Goal: Find specific page/section: Find specific page/section

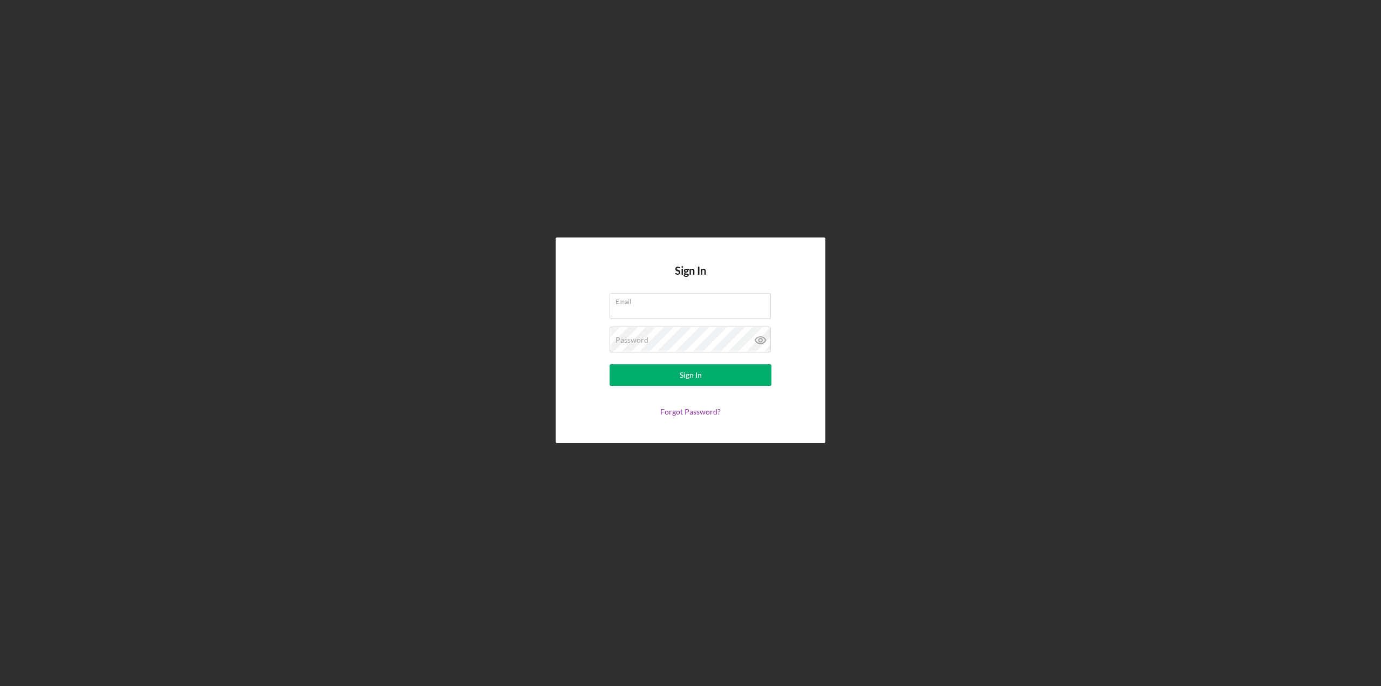
type input "[PERSON_NAME][EMAIL_ADDRESS][PERSON_NAME][DOMAIN_NAME]"
click at [637, 378] on button "Sign In" at bounding box center [691, 375] width 162 height 22
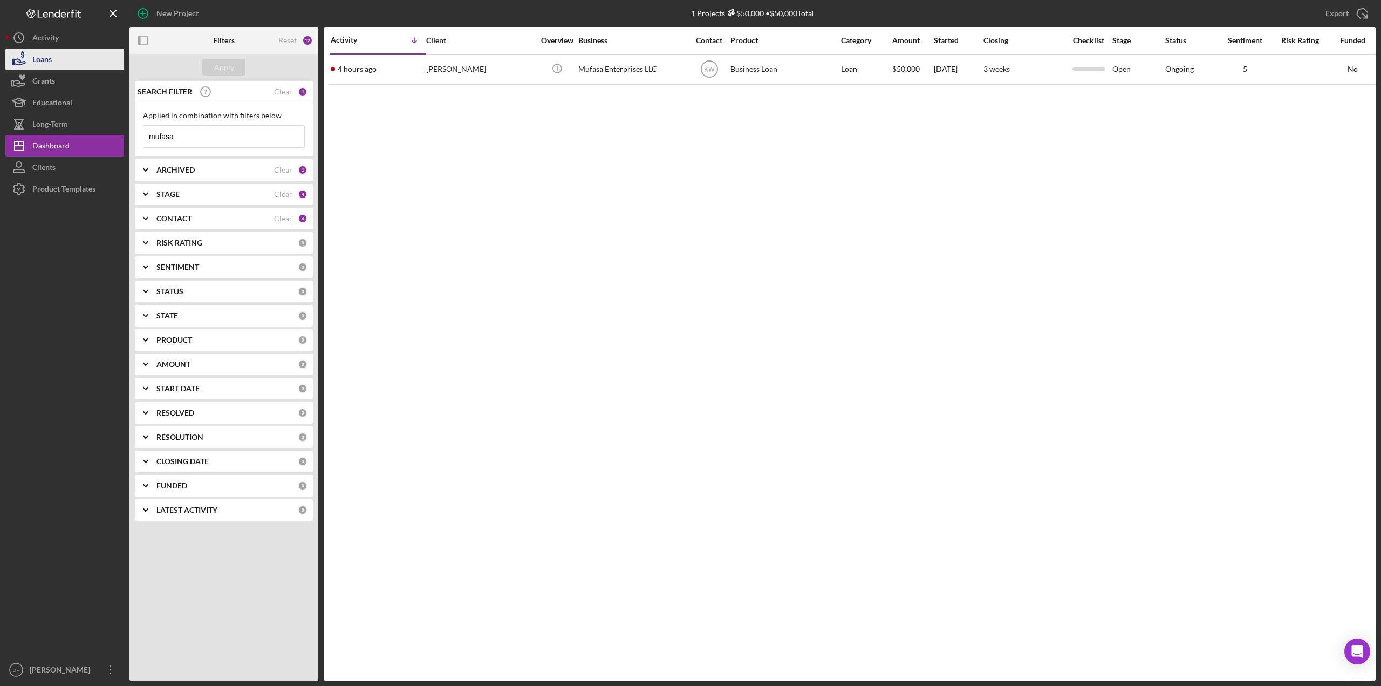
click at [67, 69] on button "Loans" at bounding box center [64, 60] width 119 height 22
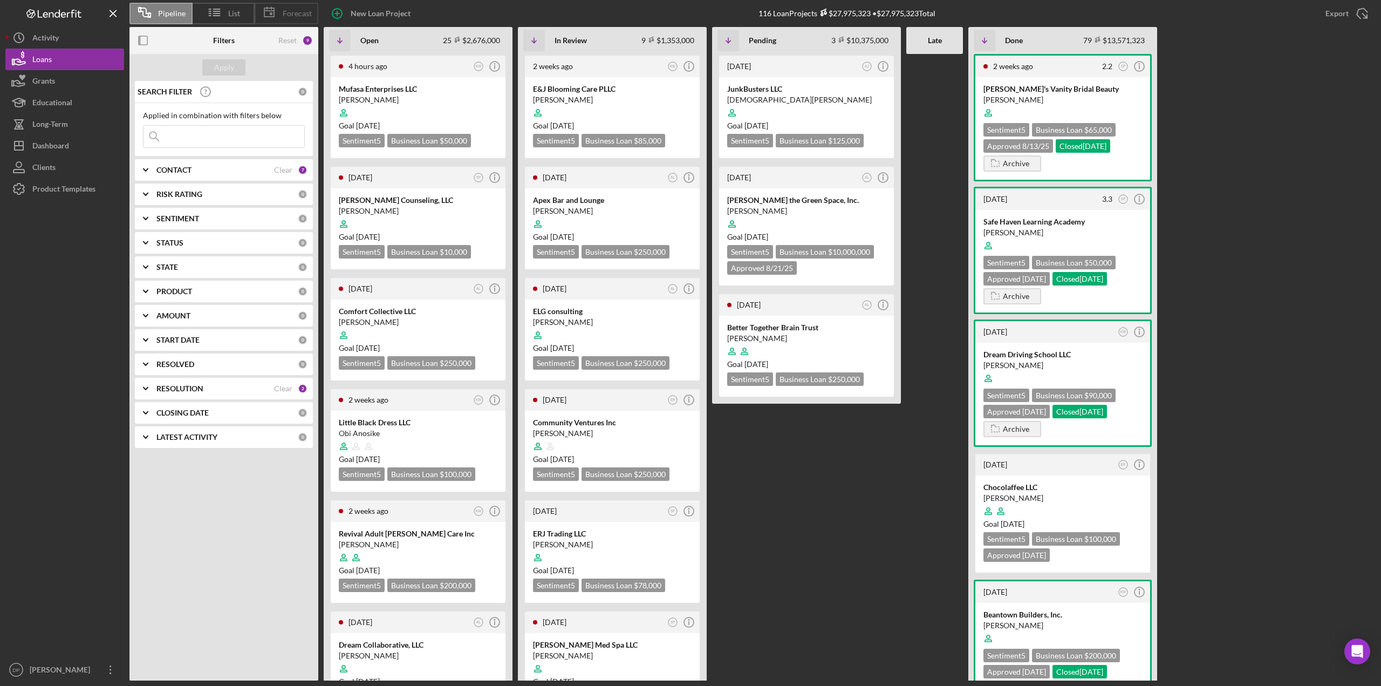
click at [291, 17] on span "Forecast" at bounding box center [297, 13] width 29 height 9
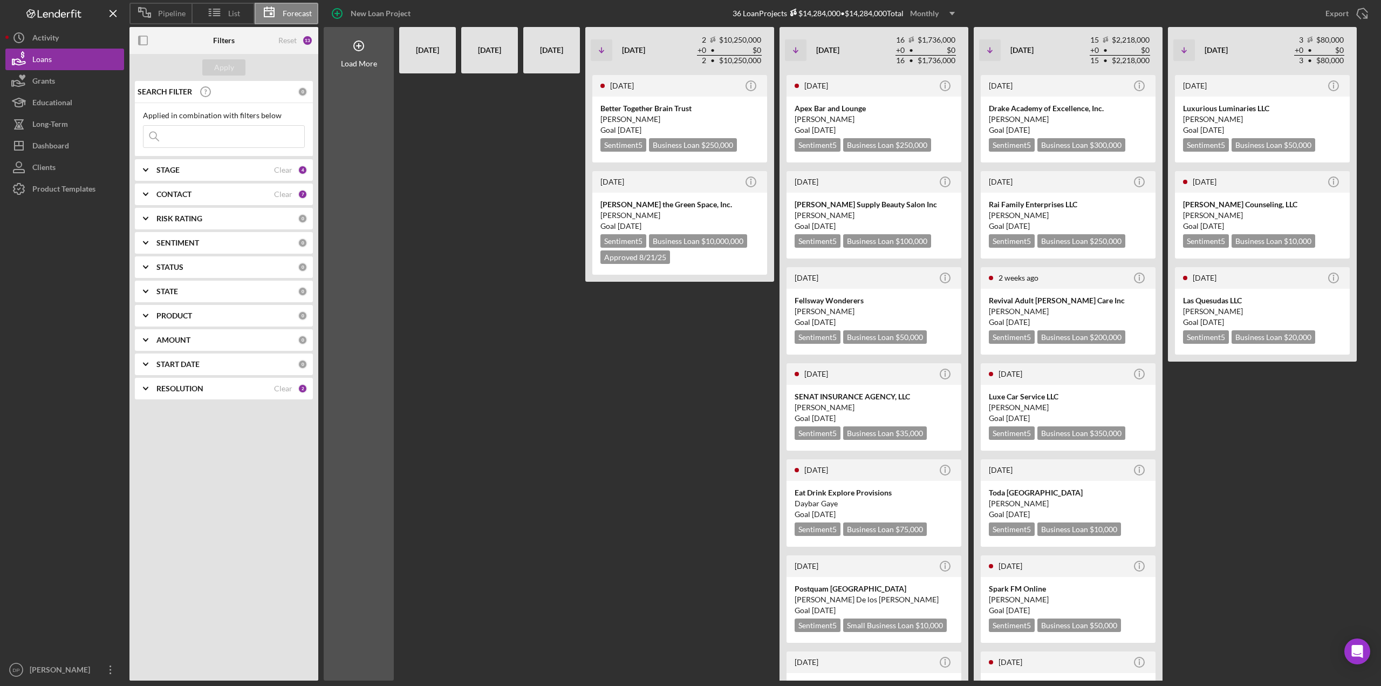
click at [219, 173] on div "STAGE" at bounding box center [215, 170] width 118 height 9
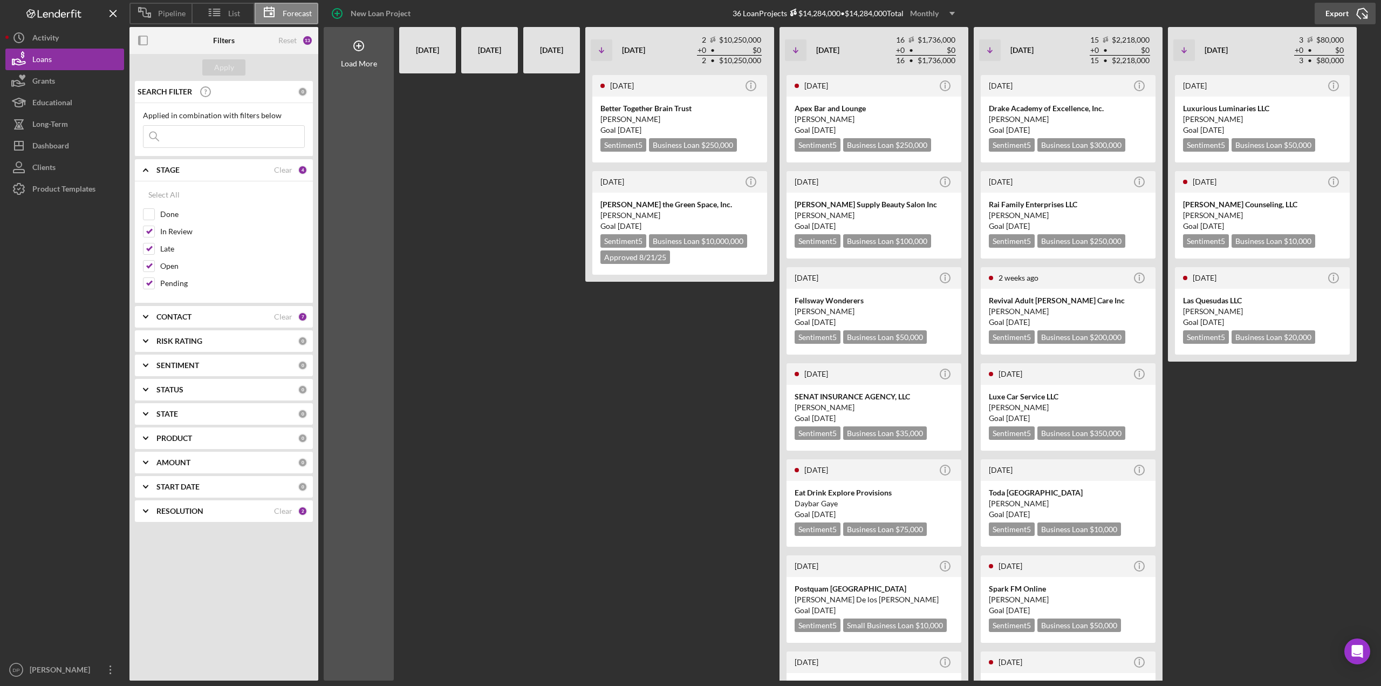
click at [1338, 15] on div "Export" at bounding box center [1337, 14] width 23 height 22
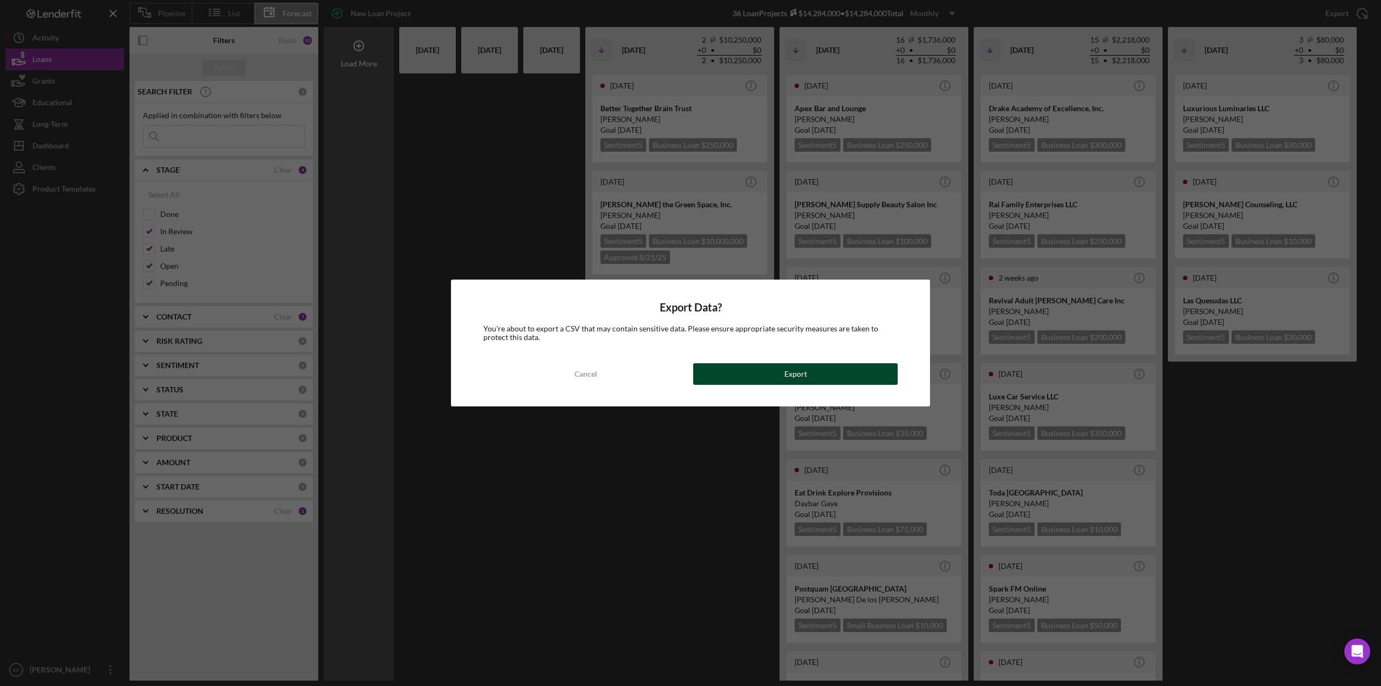
click at [736, 378] on button "Export" at bounding box center [795, 374] width 205 height 22
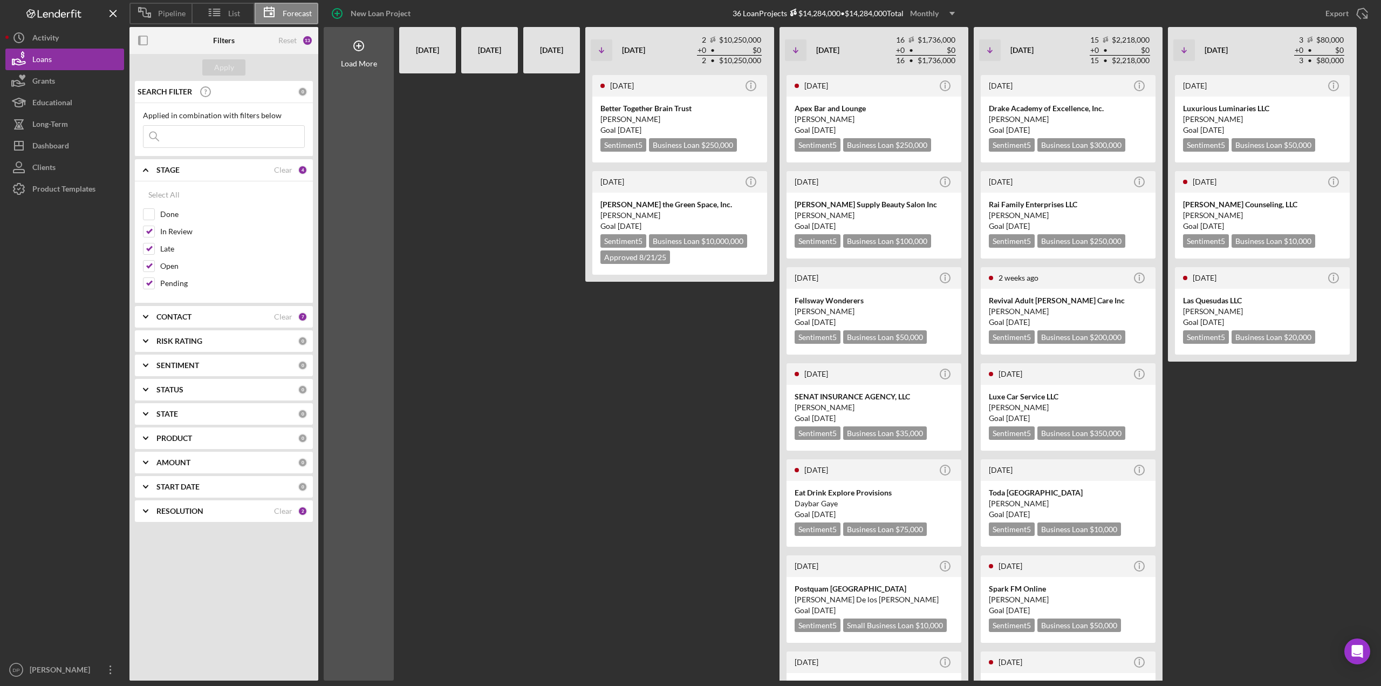
click at [185, 138] on input at bounding box center [224, 137] width 161 height 22
type input "elg"
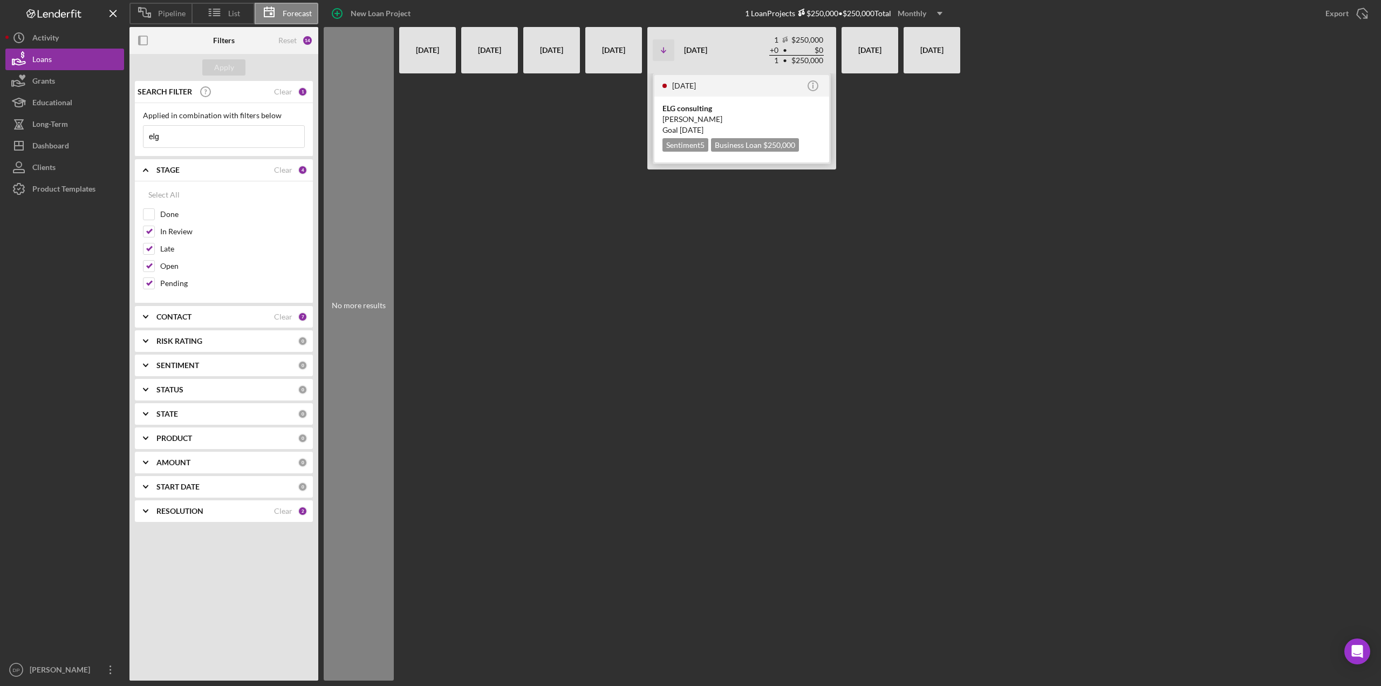
click at [679, 113] on div "ELG consulting" at bounding box center [742, 108] width 159 height 11
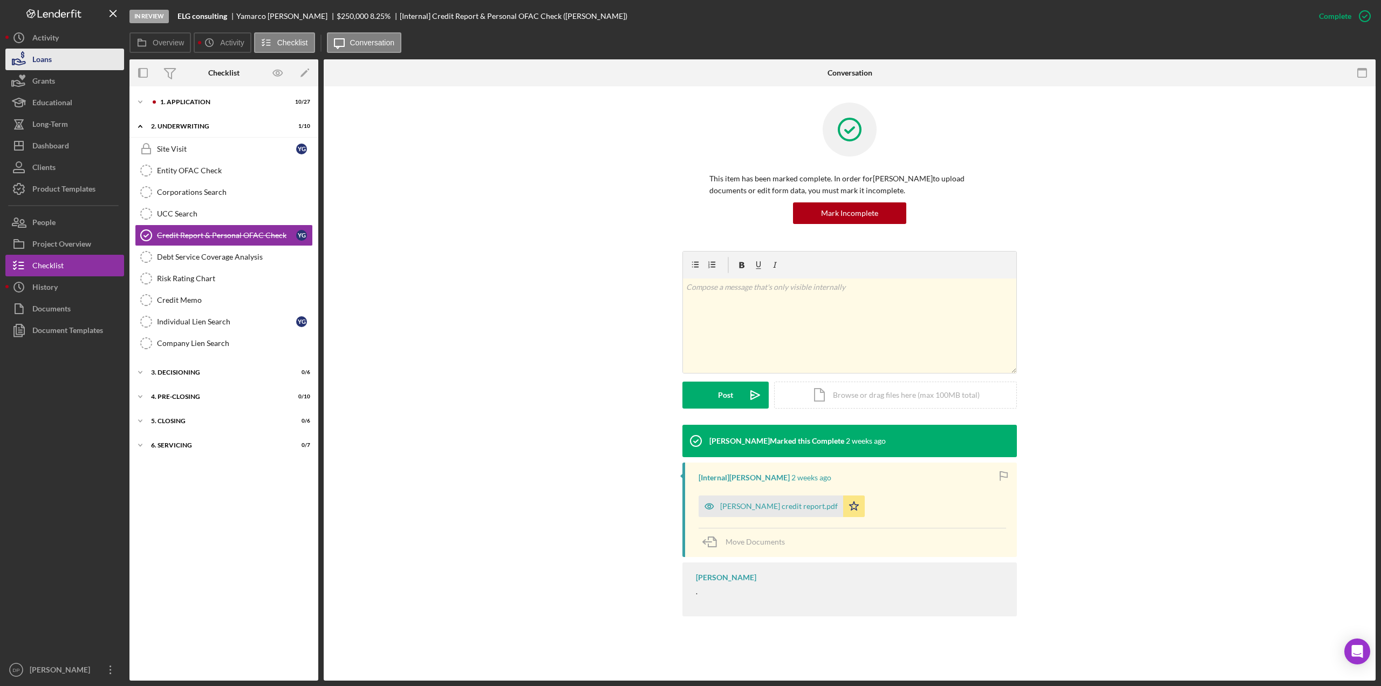
click at [53, 62] on button "Loans" at bounding box center [64, 60] width 119 height 22
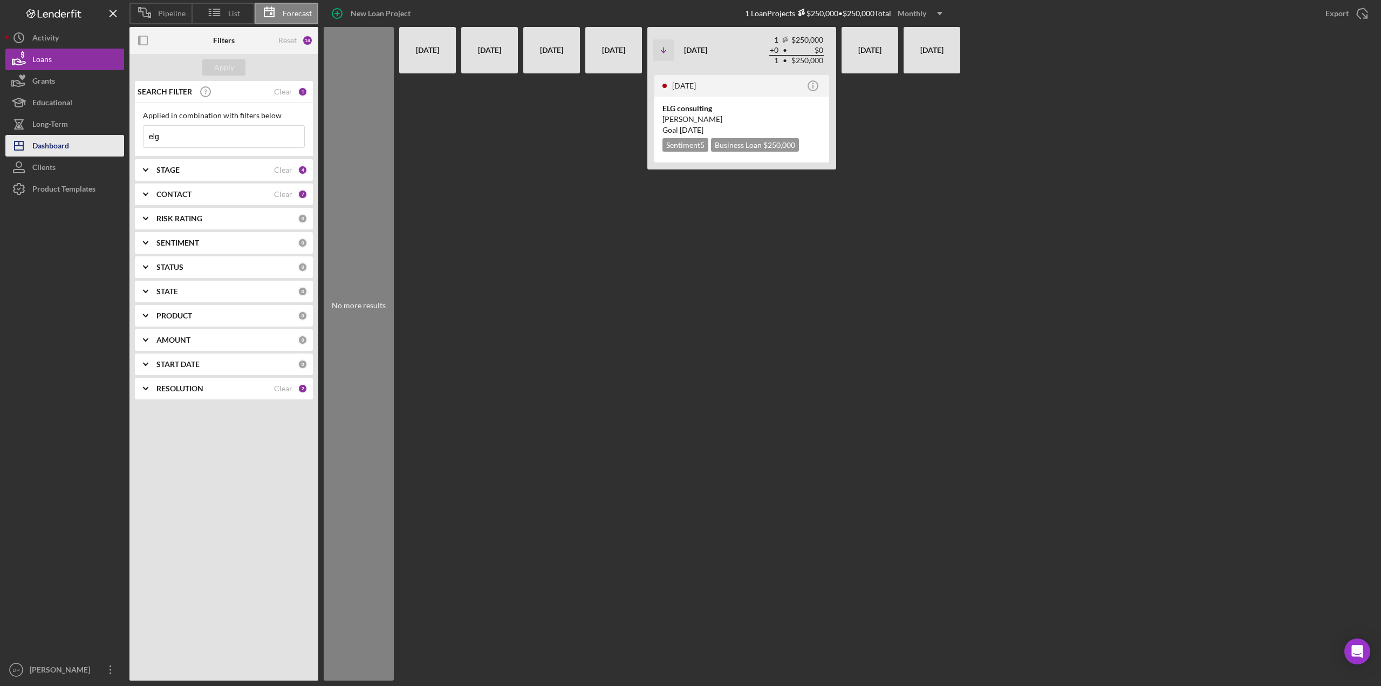
drag, startPoint x: 203, startPoint y: 130, endPoint x: 108, endPoint y: 140, distance: 96.0
click at [108, 140] on div "Pipeline List Forecast New Loan Project 1 Loan Projects $250,000 • $250,000 Tot…" at bounding box center [690, 340] width 1371 height 680
type input "junk"
click at [678, 104] on div "JunkBusters LLC" at bounding box center [742, 108] width 159 height 11
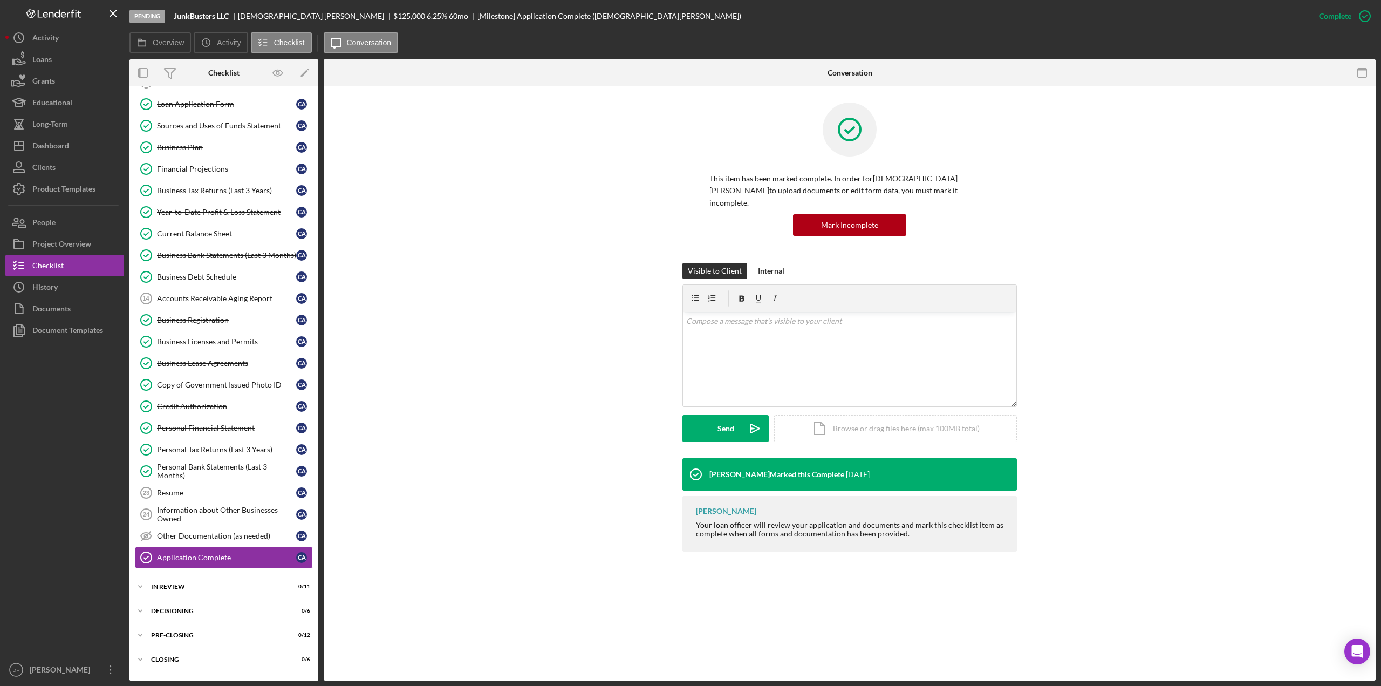
scroll to position [222, 0]
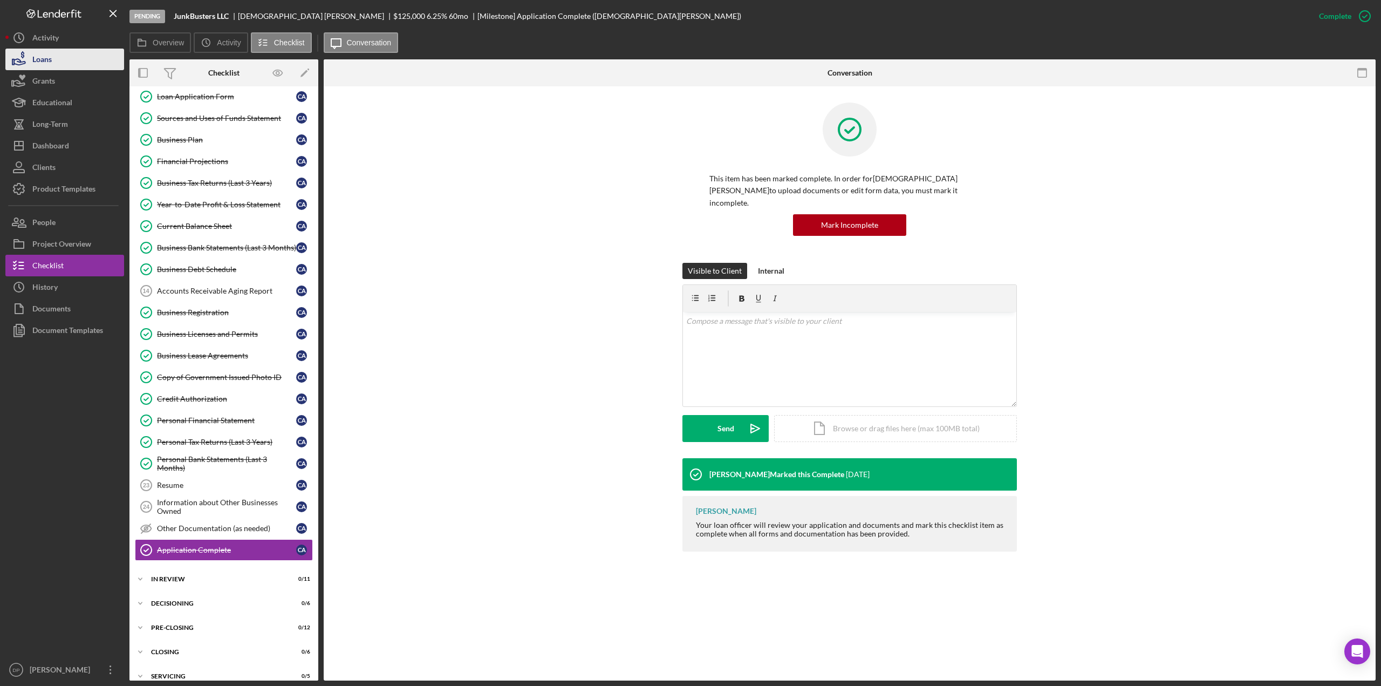
click at [51, 57] on div "Loans" at bounding box center [41, 61] width 19 height 24
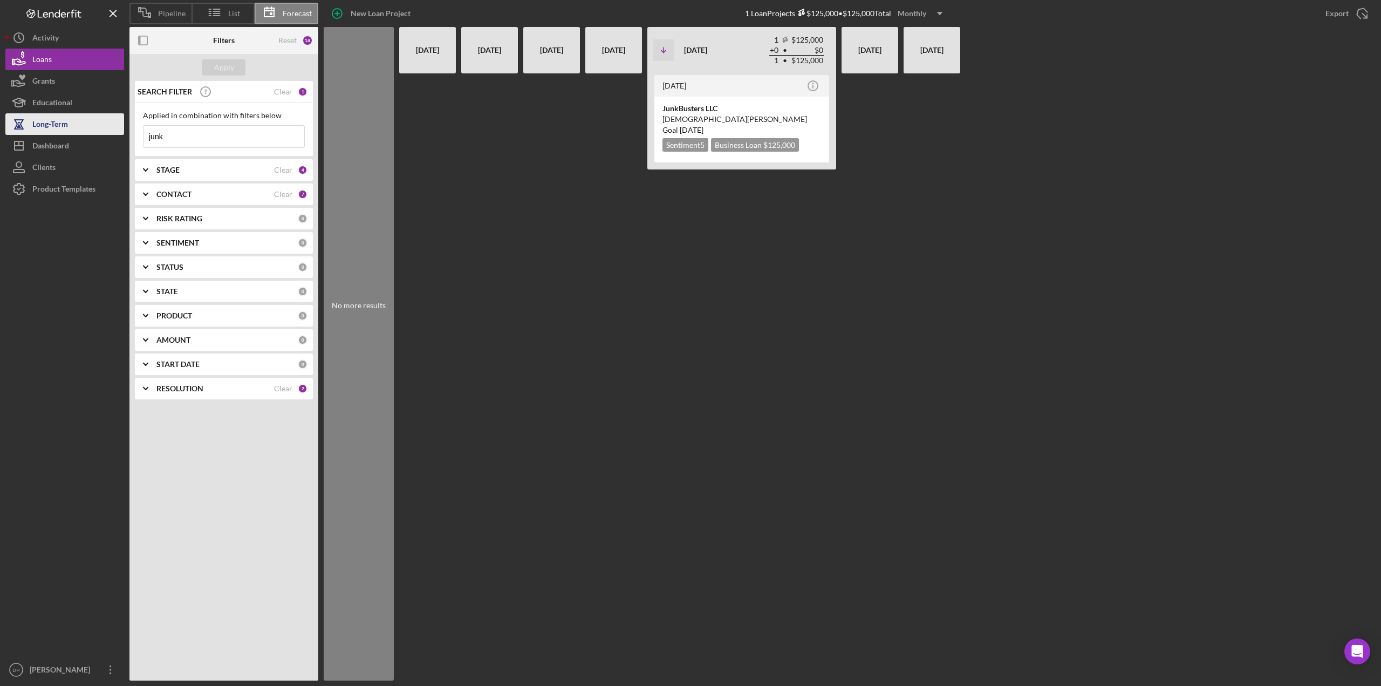
drag, startPoint x: 194, startPoint y: 139, endPoint x: 67, endPoint y: 122, distance: 127.3
click at [67, 122] on div "Pipeline List Forecast New Loan Project 1 Loan Projects $125,000 • $125,000 Tot…" at bounding box center [690, 340] width 1371 height 680
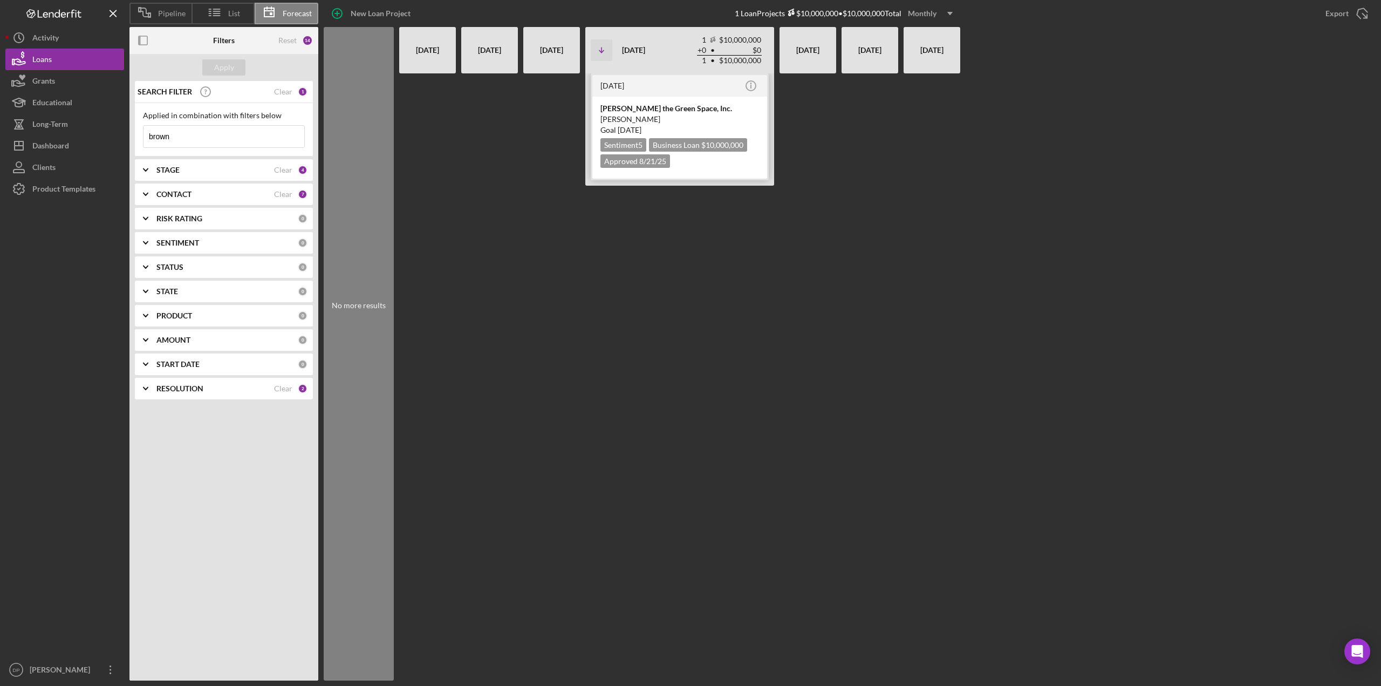
type input "brown"
click at [650, 107] on div "[PERSON_NAME] the Green Space, Inc." at bounding box center [680, 108] width 159 height 11
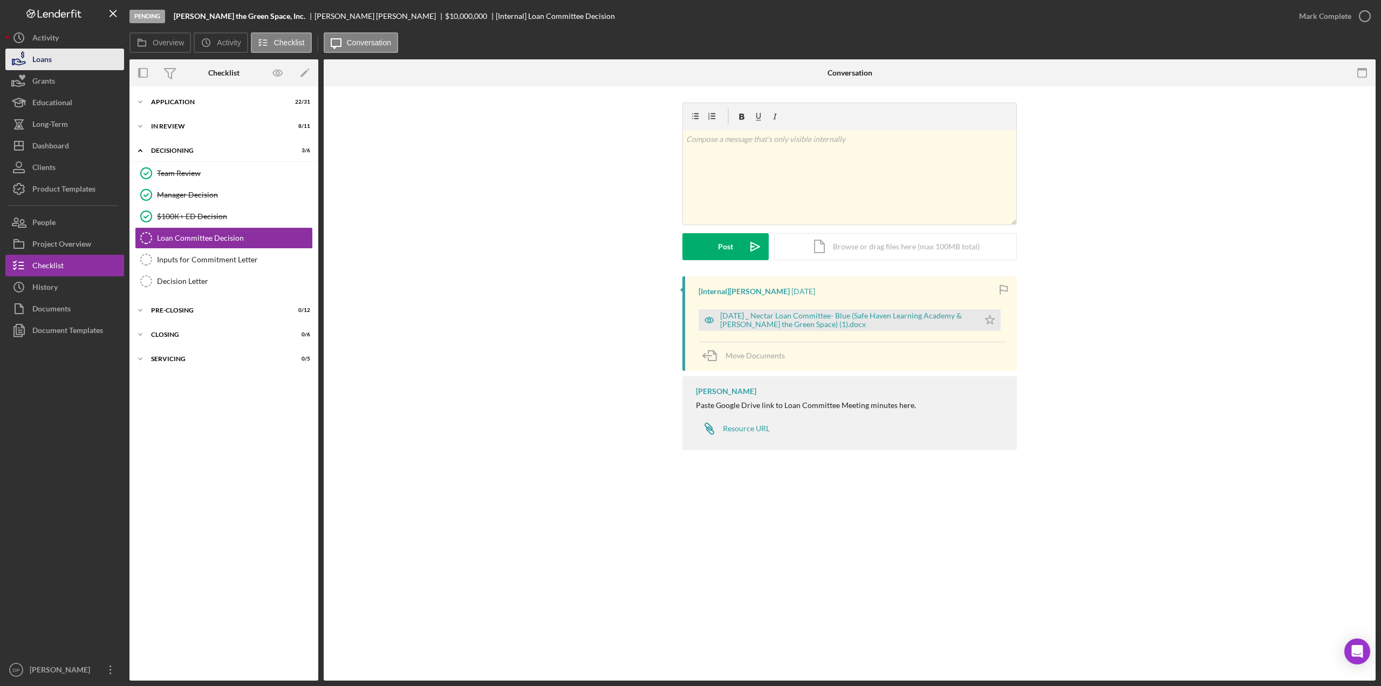
click at [61, 63] on button "Loans" at bounding box center [64, 60] width 119 height 22
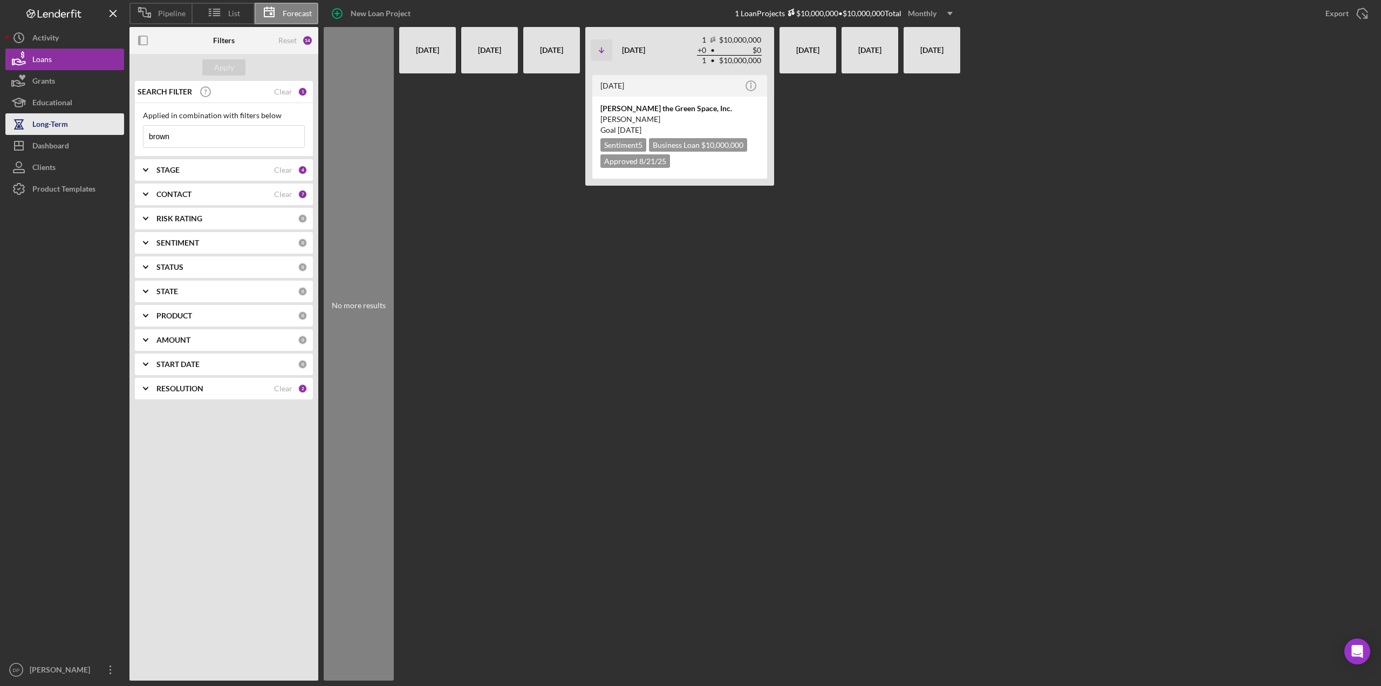
drag, startPoint x: 174, startPoint y: 131, endPoint x: 123, endPoint y: 128, distance: 50.8
click at [124, 128] on div "Pipeline List Forecast New Loan Project 1 Loan Projects $10,000,000 • $10,000,0…" at bounding box center [690, 340] width 1371 height 680
click at [227, 63] on div "Apply" at bounding box center [224, 67] width 20 height 16
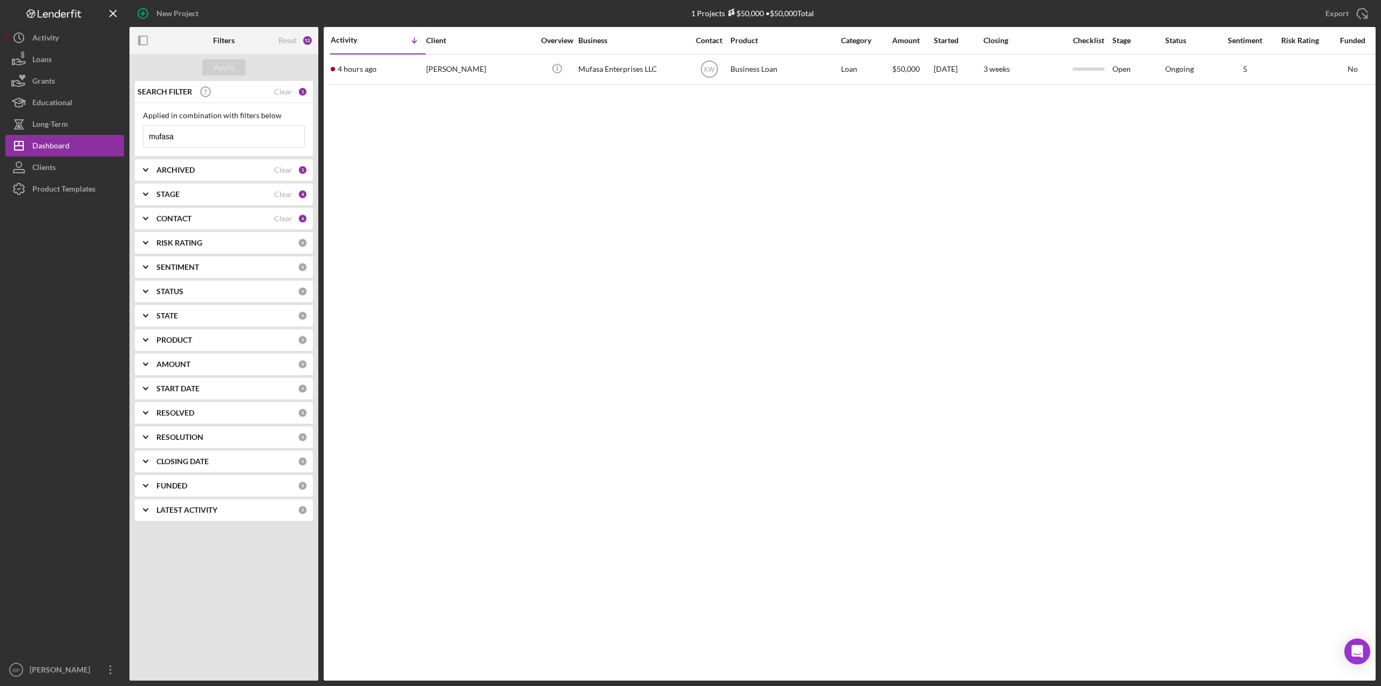
drag, startPoint x: 214, startPoint y: 131, endPoint x: 144, endPoint y: 133, distance: 69.6
click at [144, 133] on input "mufasa" at bounding box center [224, 137] width 161 height 22
click at [62, 62] on button "Loans" at bounding box center [64, 60] width 119 height 22
